Goal: Check status: Check status

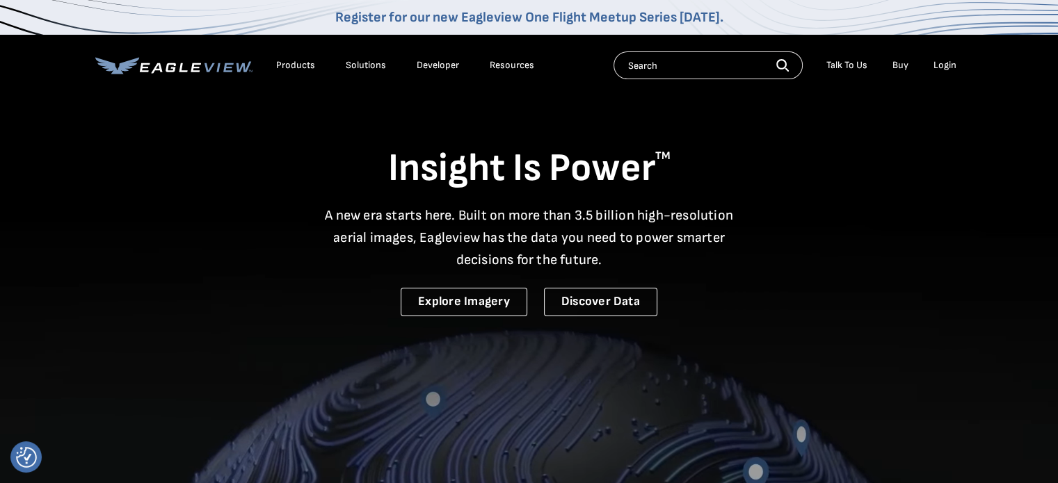
click at [940, 62] on div "Login" at bounding box center [944, 65] width 23 height 13
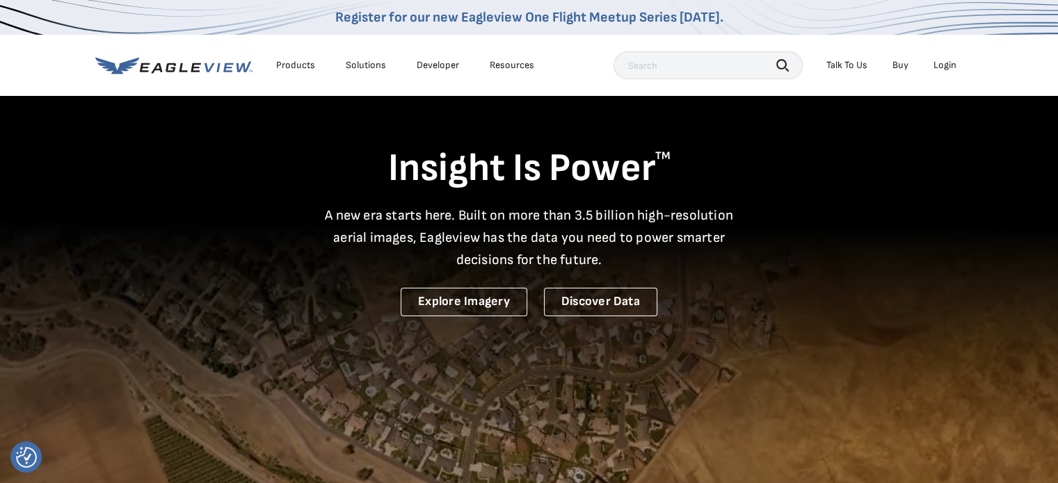
click at [951, 63] on div "Login" at bounding box center [944, 65] width 23 height 13
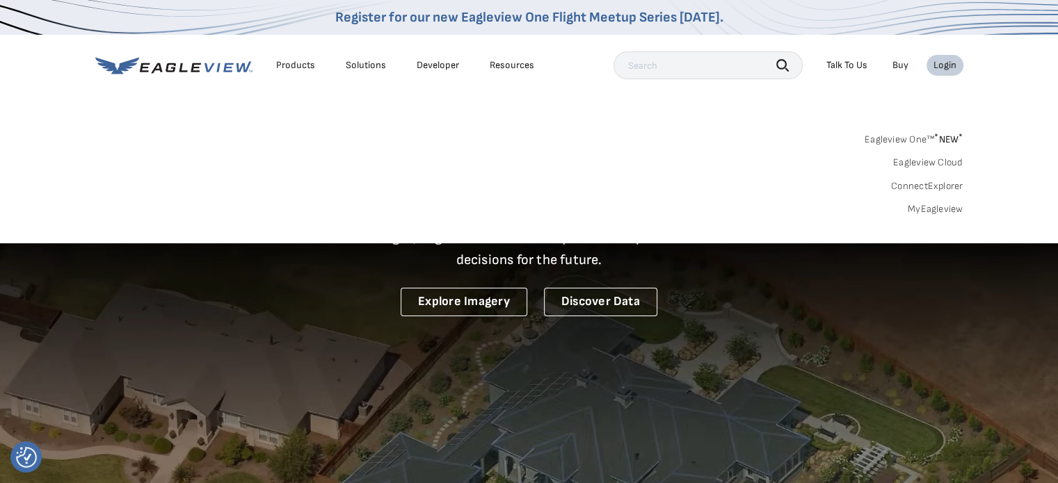
click at [936, 70] on div "Login" at bounding box center [944, 65] width 23 height 13
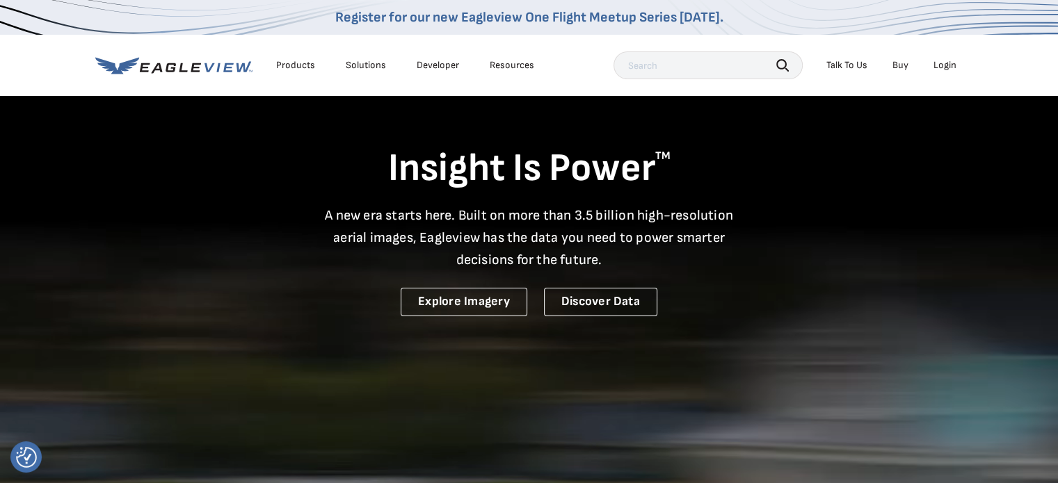
click at [936, 70] on div "Login" at bounding box center [944, 65] width 23 height 13
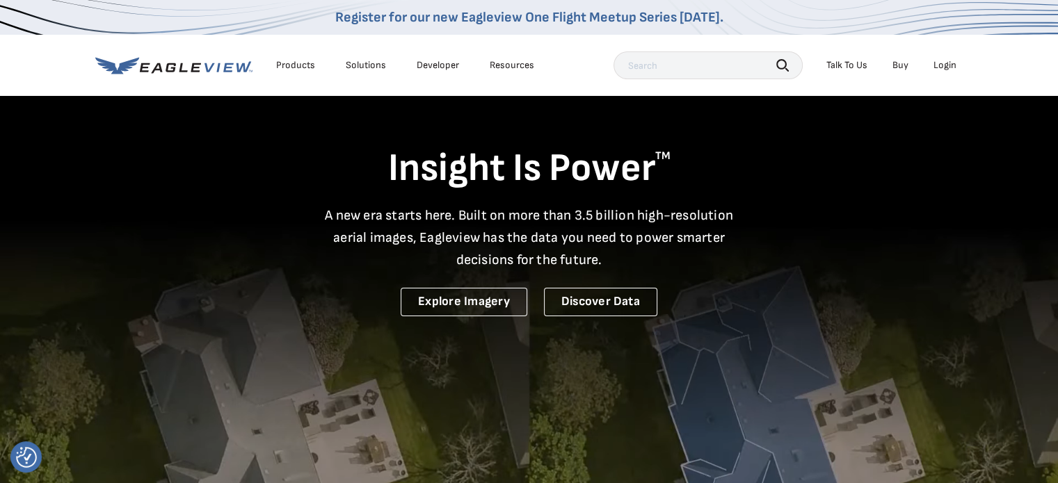
click at [943, 67] on div "Login" at bounding box center [944, 65] width 23 height 13
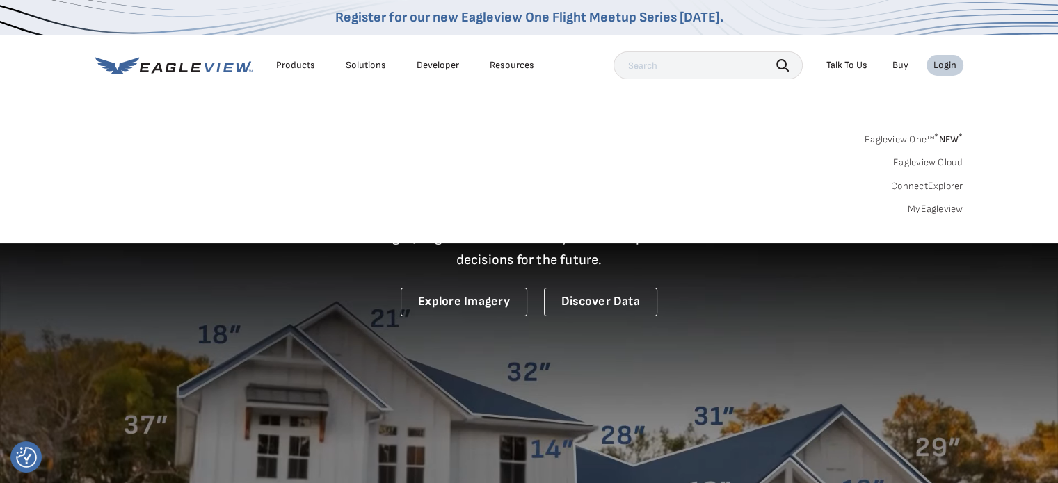
click at [921, 219] on div "Search Products Our Product Areas Imagery 1-Inch GSD Aerial Imagery *" at bounding box center [529, 178] width 1058 height 131
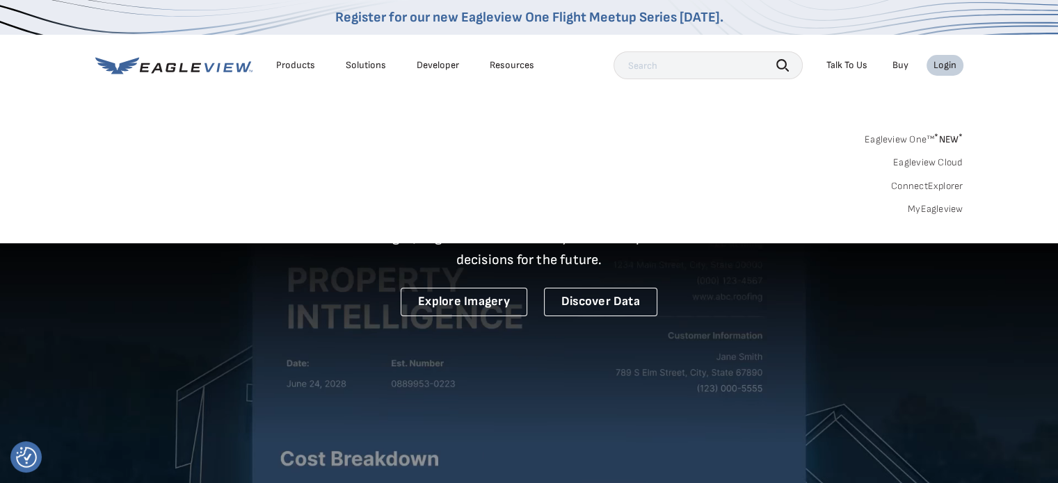
click at [922, 213] on link "MyEagleview" at bounding box center [936, 209] width 56 height 13
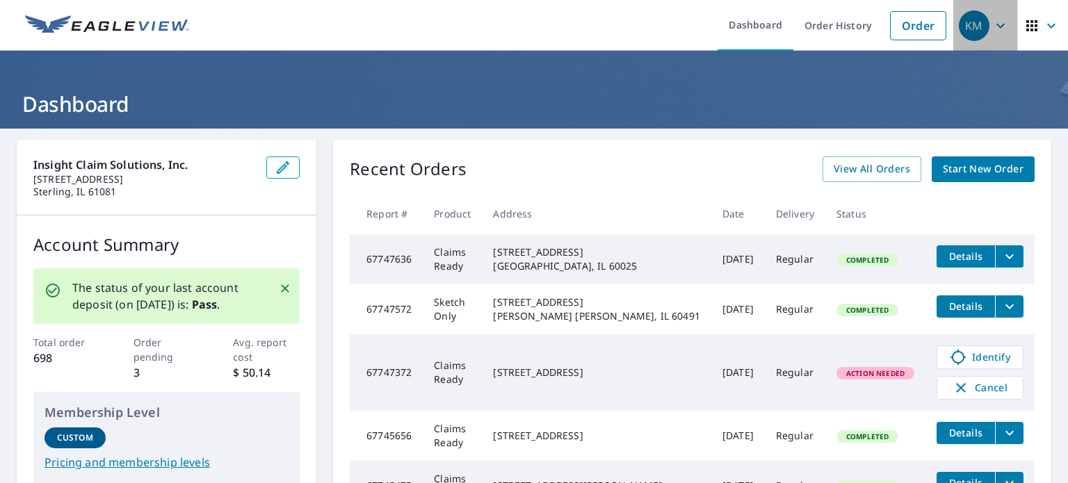
click at [992, 19] on icon "button" at bounding box center [1000, 25] width 17 height 17
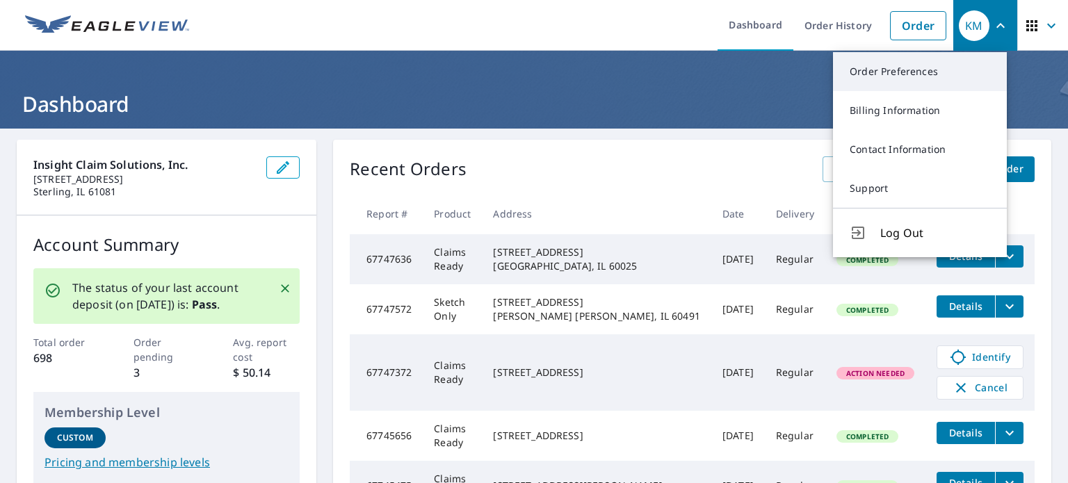
click at [903, 65] on link "Order Preferences" at bounding box center [920, 71] width 174 height 39
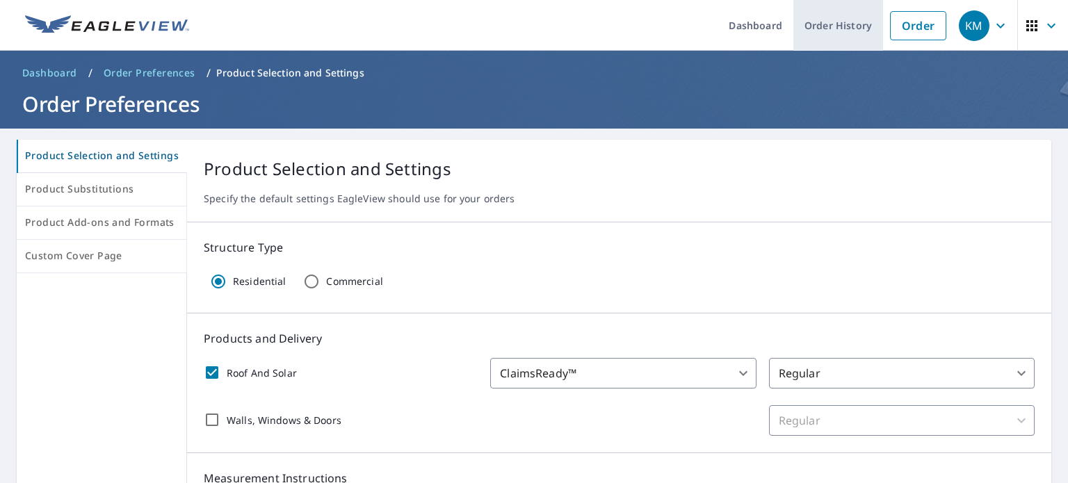
click at [822, 24] on link "Order History" at bounding box center [839, 25] width 90 height 51
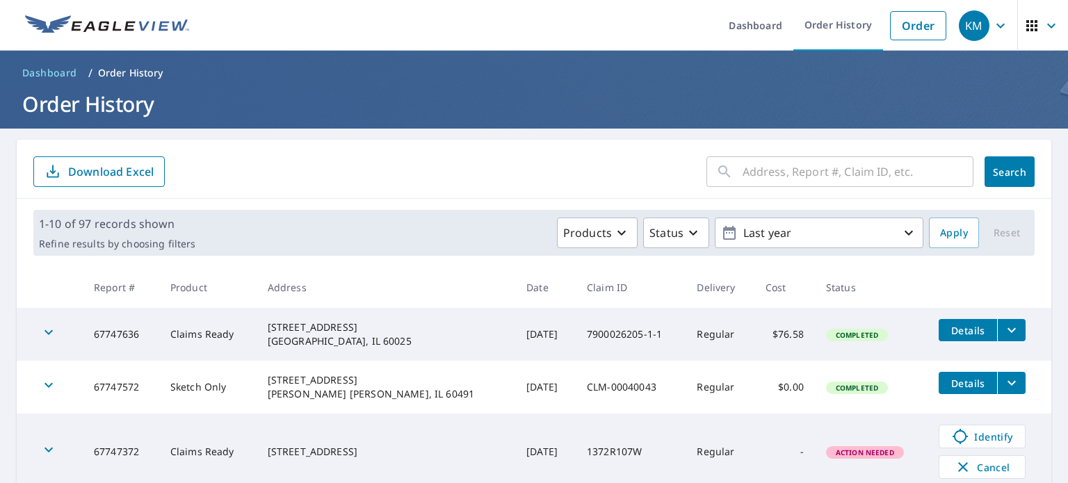
click at [822, 174] on input "text" at bounding box center [858, 171] width 231 height 39
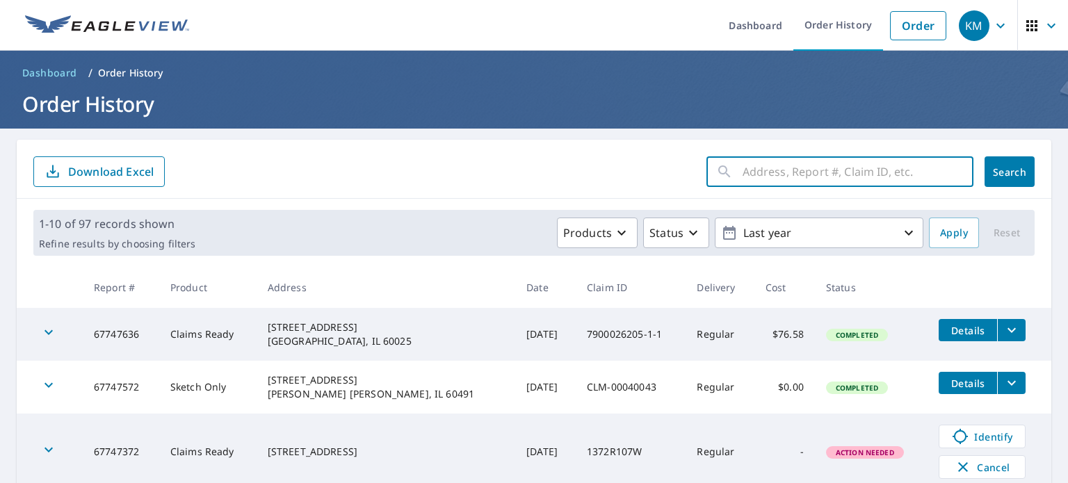
paste input "AK0070823"
type input "AK0070823"
click button "Search" at bounding box center [1010, 171] width 50 height 31
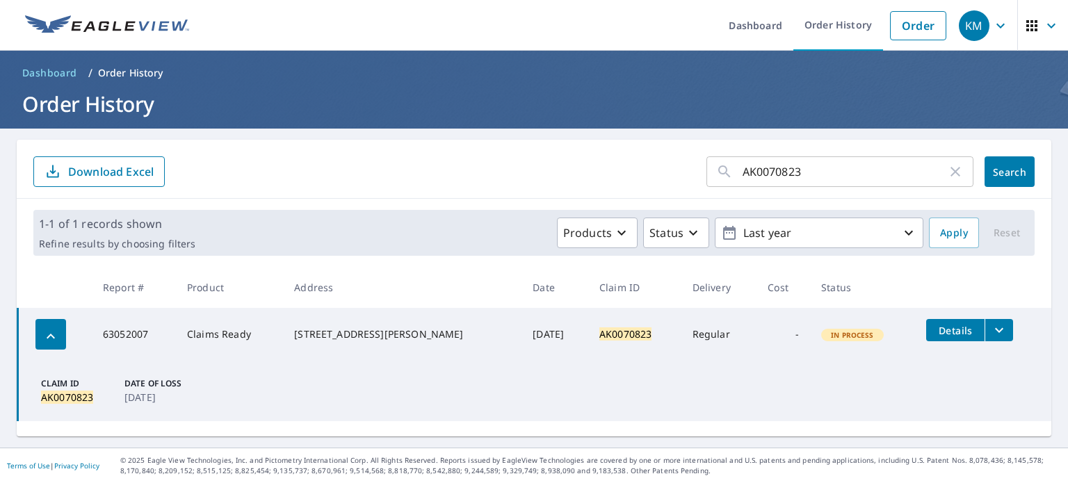
click at [47, 335] on icon "button" at bounding box center [50, 336] width 17 height 17
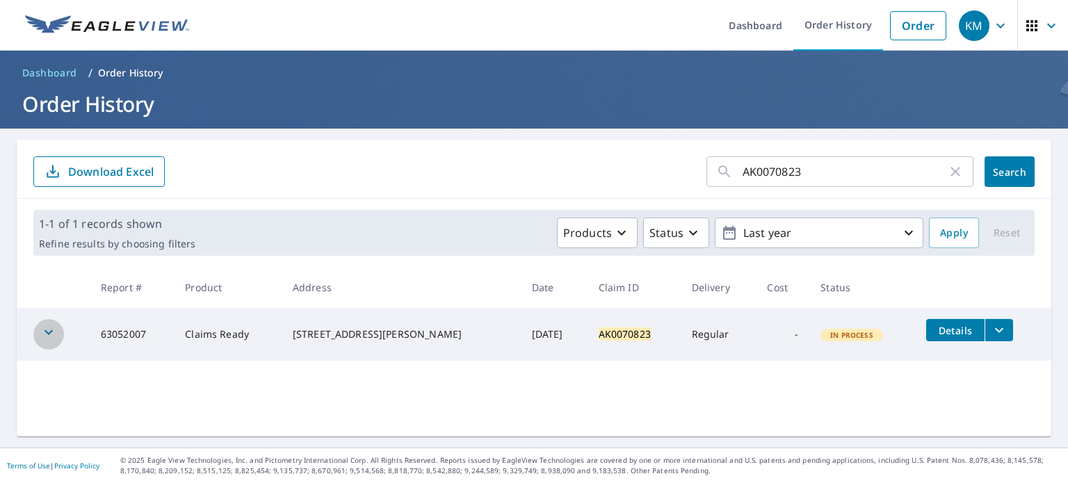
click at [47, 336] on icon "button" at bounding box center [48, 332] width 17 height 17
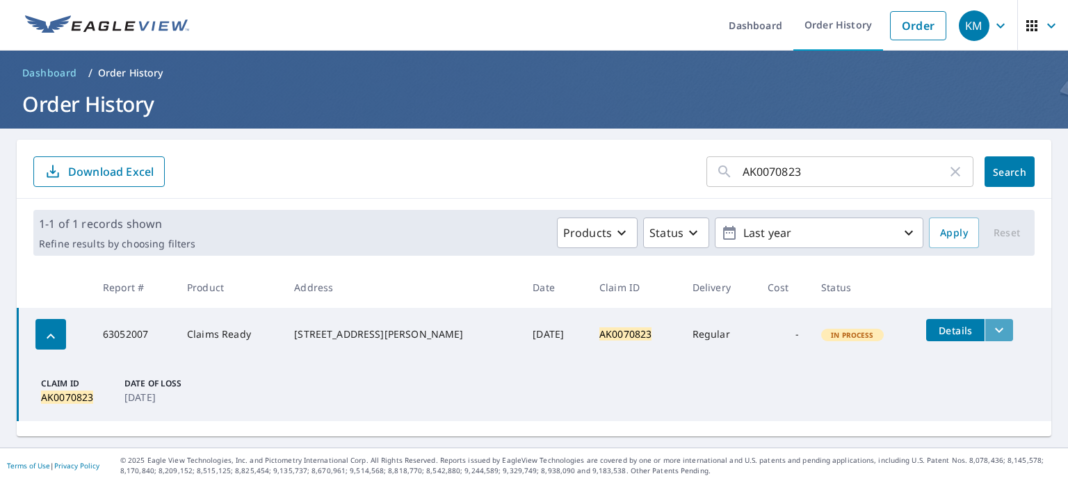
click at [991, 330] on icon "filesDropdownBtn-63052007" at bounding box center [999, 330] width 17 height 17
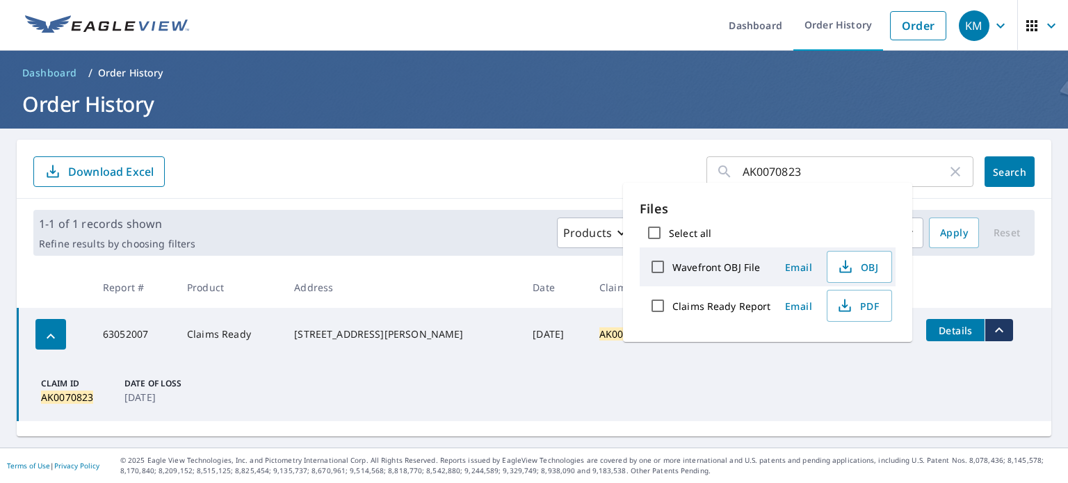
click at [927, 364] on td "Claim ID AK0070823 Date of Loss [DATE]" at bounding box center [535, 391] width 1034 height 61
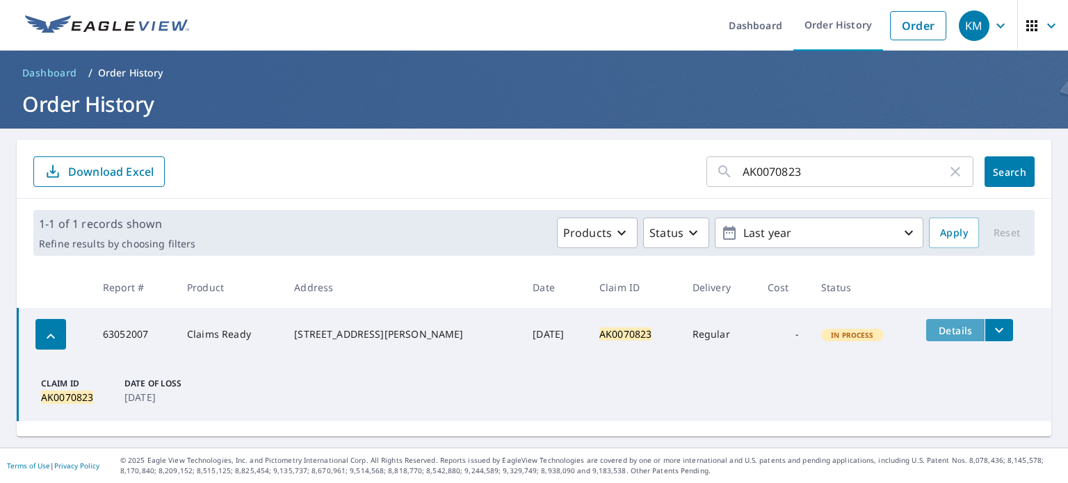
click at [935, 327] on span "Details" at bounding box center [956, 330] width 42 height 13
